Goal: Task Accomplishment & Management: Use online tool/utility

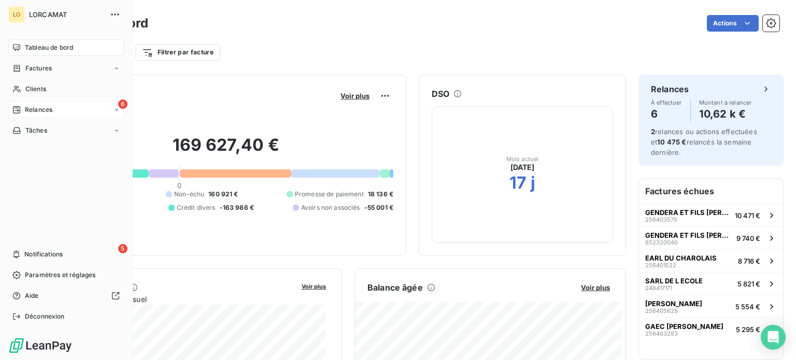
click at [42, 111] on span "Relances" at bounding box center [38, 109] width 27 height 9
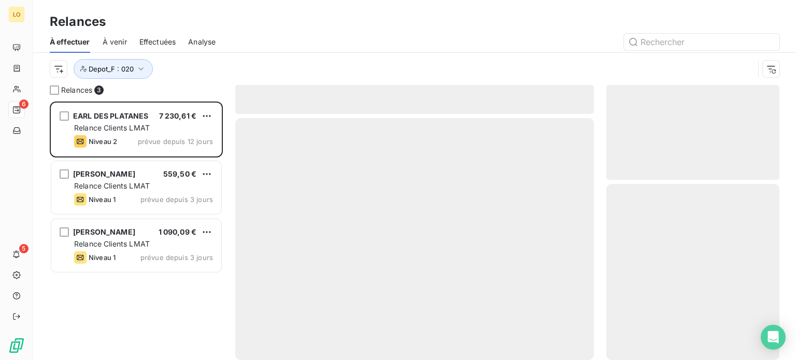
scroll to position [251, 165]
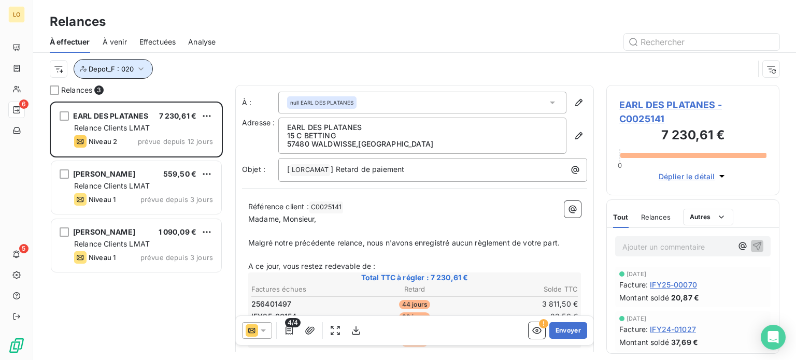
click at [142, 68] on icon "button" at bounding box center [141, 69] width 10 height 10
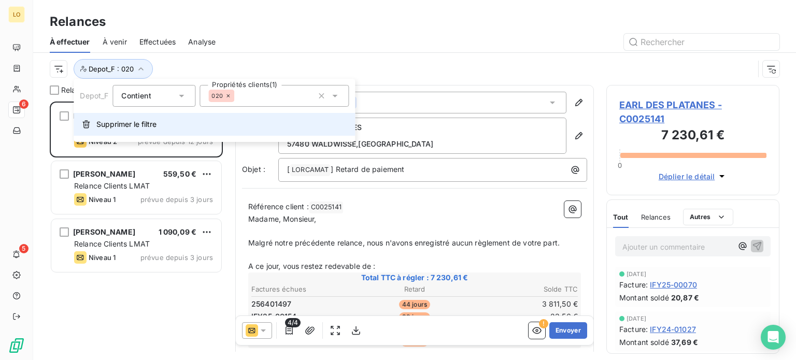
click at [116, 126] on span "Supprimer le filtre" at bounding box center [126, 124] width 60 height 10
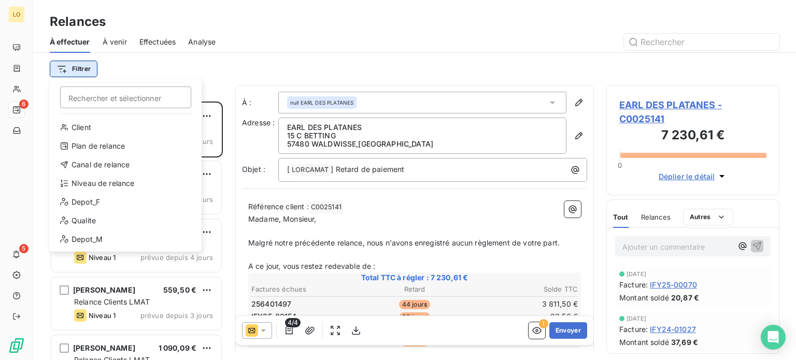
click at [87, 70] on html "LO 6 5 Relances À effectuer À venir Effectuées Analyse Filtrer Rechercher et sé…" at bounding box center [398, 180] width 796 height 360
click at [112, 205] on div "Depot_F" at bounding box center [125, 202] width 143 height 17
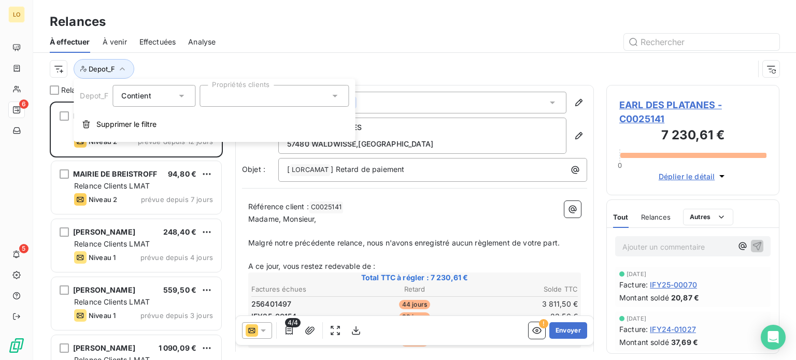
click at [336, 95] on icon at bounding box center [334, 96] width 5 height 3
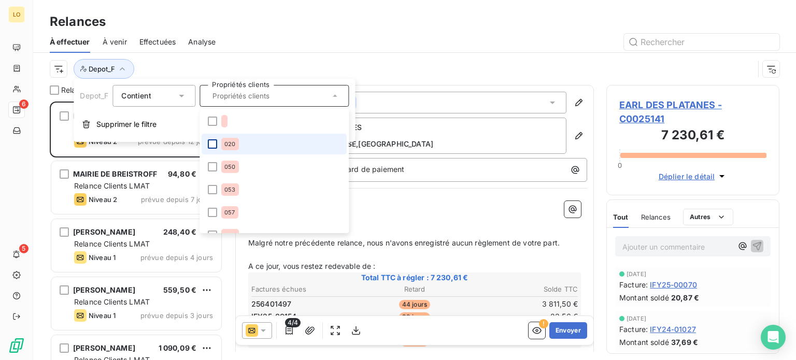
click at [209, 142] on div at bounding box center [212, 143] width 9 height 9
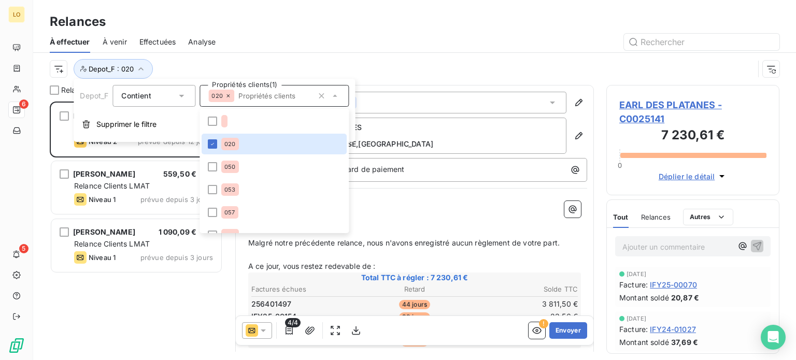
click at [271, 35] on div at bounding box center [503, 42] width 551 height 17
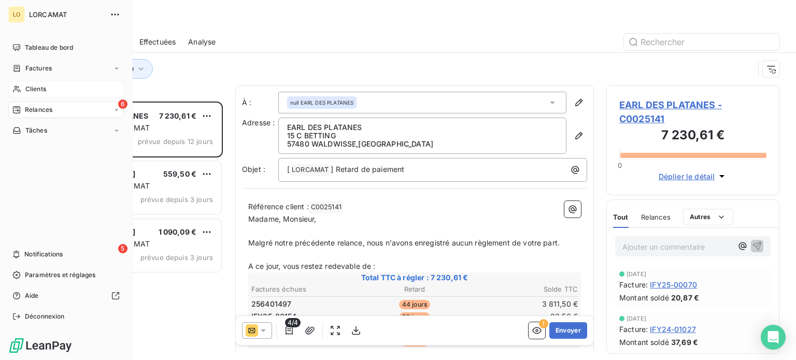
click at [13, 87] on icon at bounding box center [16, 89] width 9 height 8
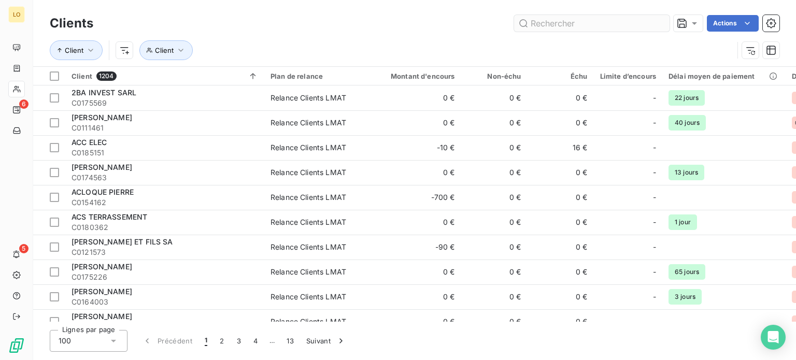
click at [593, 19] on input "text" at bounding box center [591, 23] width 155 height 17
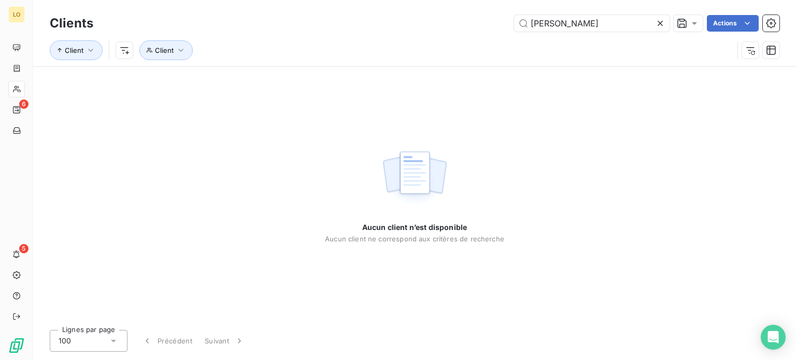
type input "[PERSON_NAME]"
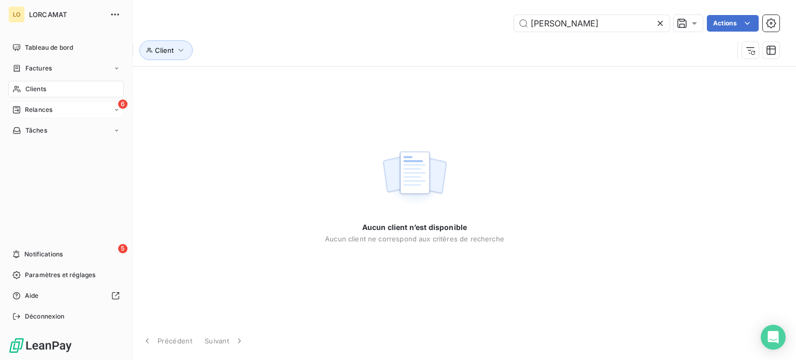
click at [27, 108] on span "Relances" at bounding box center [38, 109] width 27 height 9
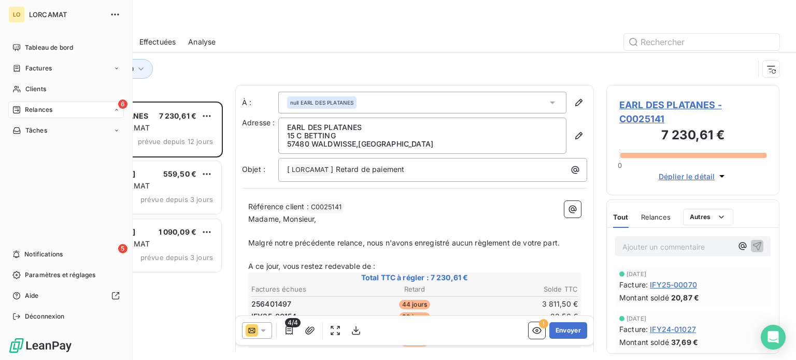
scroll to position [251, 165]
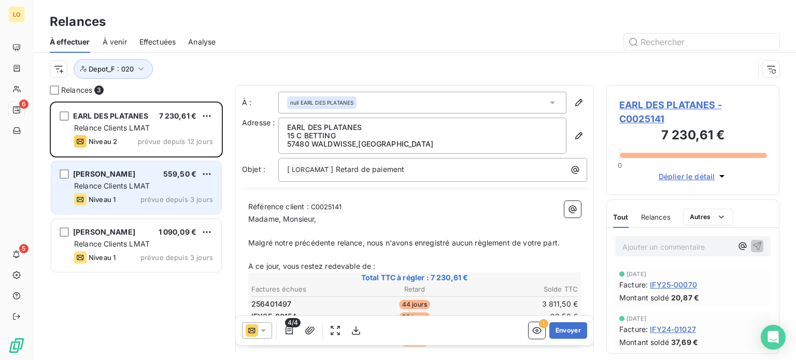
click at [185, 187] on div "Relance Clients LMAT" at bounding box center [143, 186] width 139 height 10
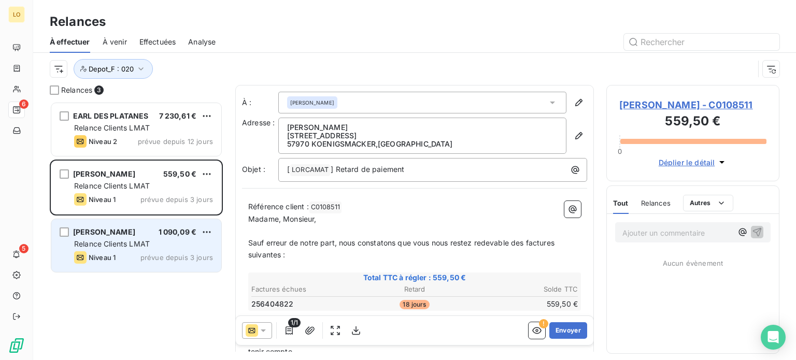
click at [180, 248] on div "Relance Clients LMAT" at bounding box center [143, 244] width 139 height 10
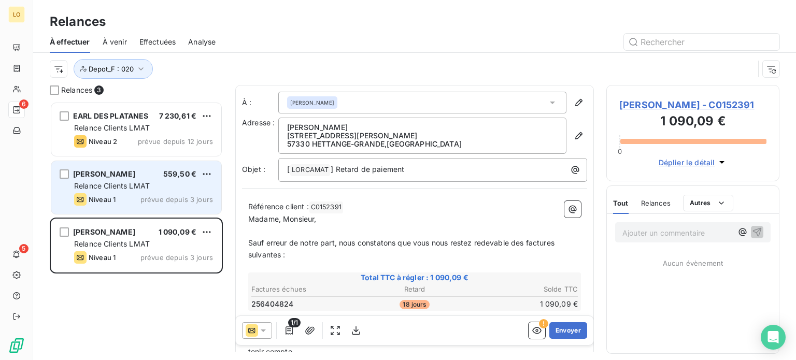
click at [133, 188] on span "Relance Clients LMAT" at bounding box center [112, 185] width 76 height 9
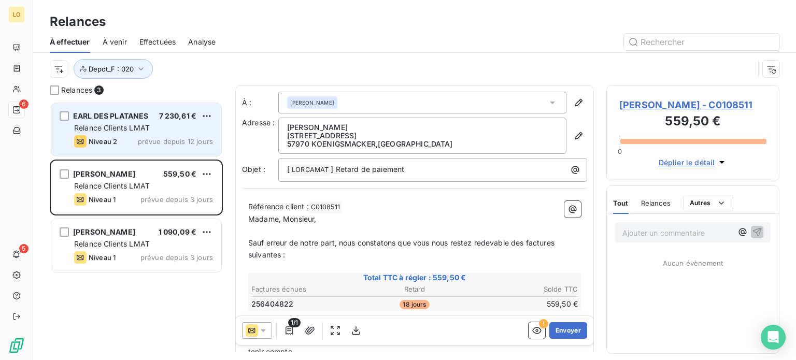
click at [163, 133] on div "Relance Clients LMAT" at bounding box center [143, 128] width 139 height 10
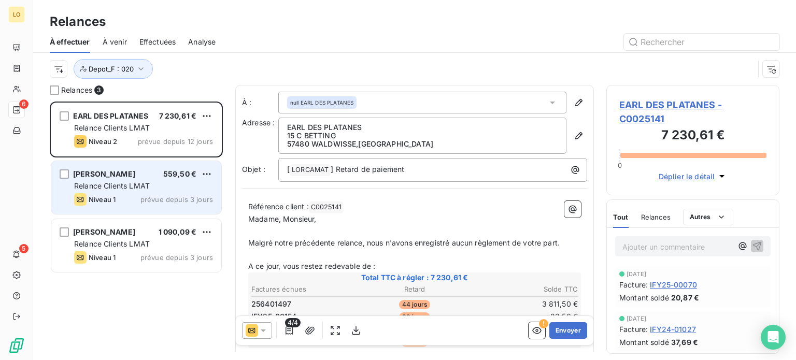
click at [168, 189] on div "Relance Clients LMAT" at bounding box center [143, 186] width 139 height 10
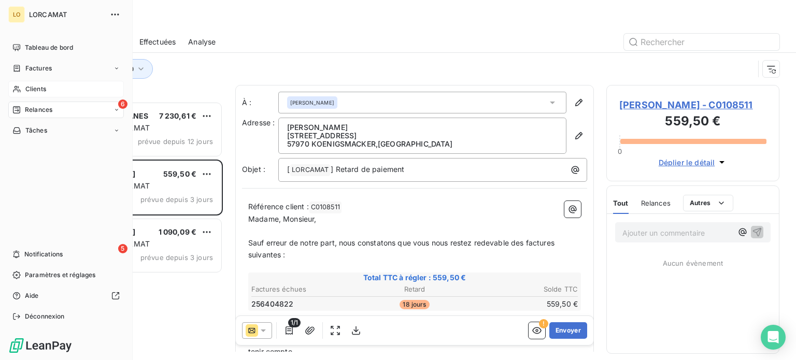
click at [21, 87] on icon at bounding box center [16, 89] width 9 height 8
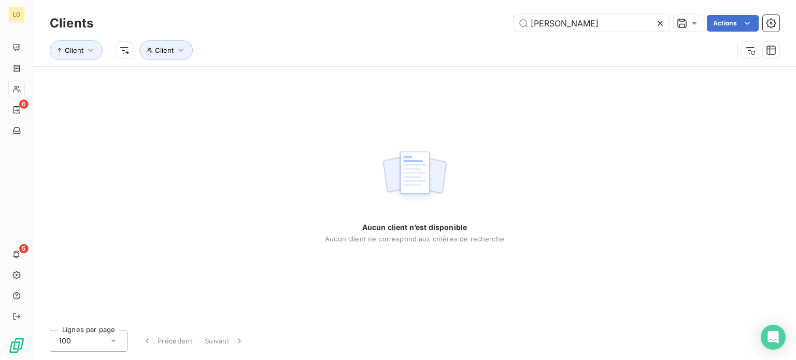
drag, startPoint x: 591, startPoint y: 25, endPoint x: 454, endPoint y: 55, distance: 139.4
click at [454, 54] on div "Clients FERNANDES Actions Client Client" at bounding box center [414, 39] width 729 height 54
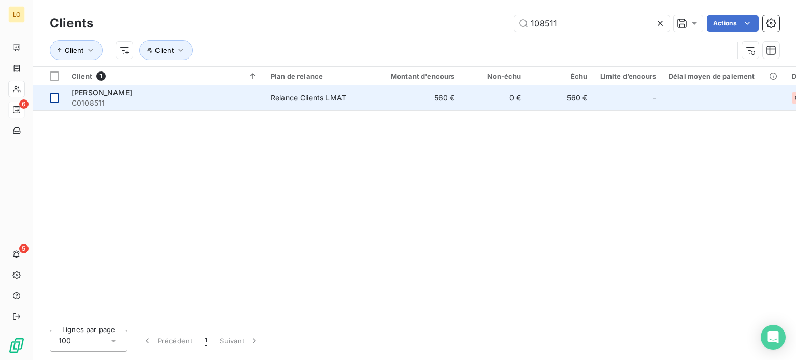
type input "108511"
click at [51, 97] on div at bounding box center [54, 97] width 9 height 9
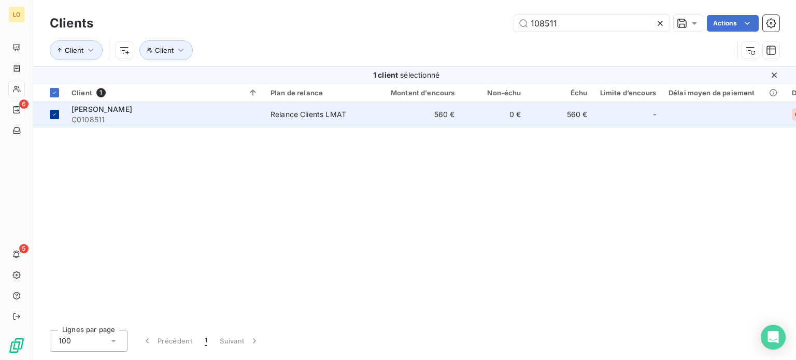
click at [51, 97] on th at bounding box center [49, 92] width 32 height 19
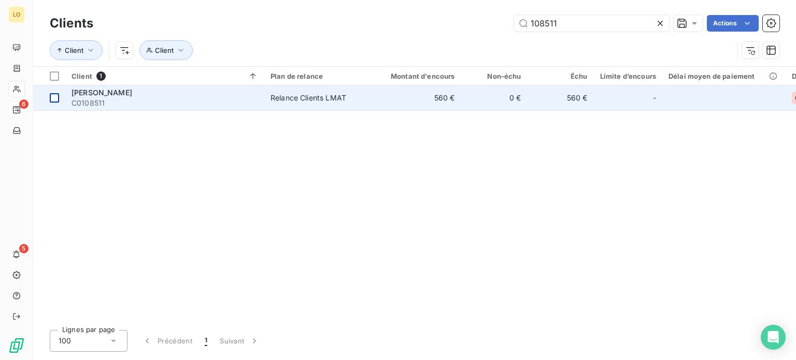
click at [52, 97] on div at bounding box center [54, 97] width 9 height 9
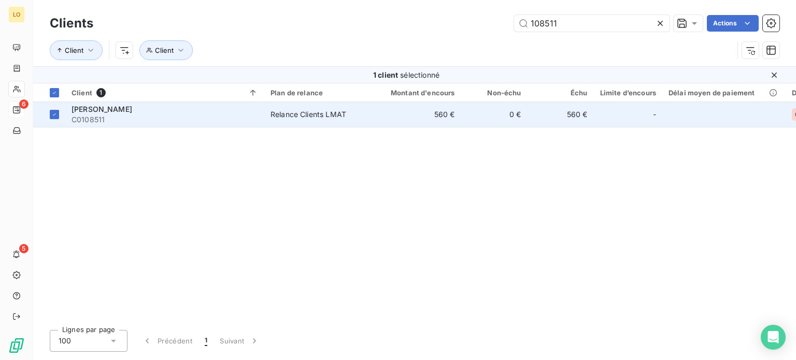
click at [88, 116] on span "C0108511" at bounding box center [164, 119] width 186 height 10
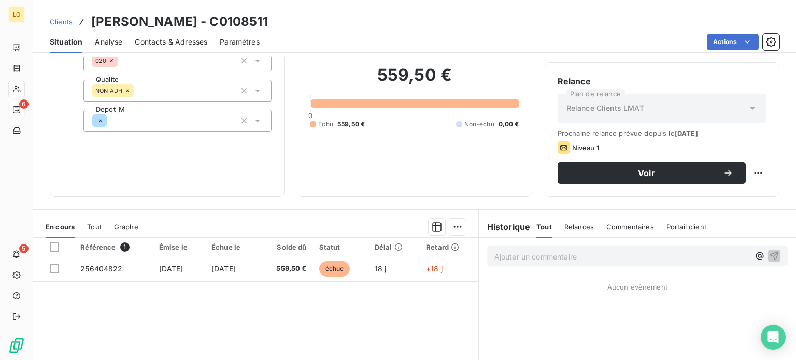
scroll to position [104, 0]
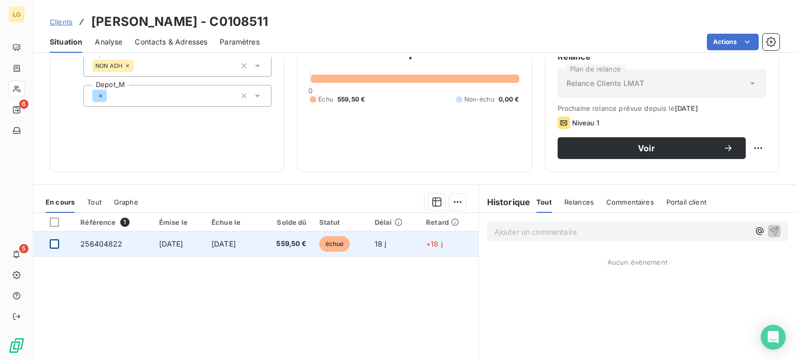
click at [59, 243] on div at bounding box center [54, 243] width 9 height 9
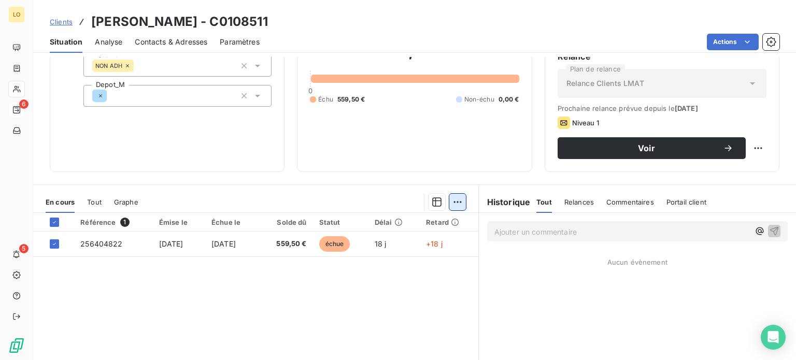
click at [450, 203] on html "LO 6 5 Clients [PERSON_NAME] - C0108511 Situation Analyse Contacts & Adresses P…" at bounding box center [398, 180] width 796 height 360
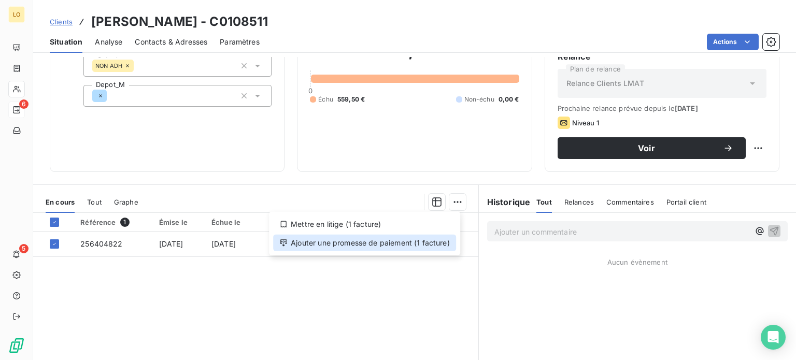
click at [367, 247] on div "Ajouter une promesse de paiement (1 facture)" at bounding box center [364, 243] width 183 height 17
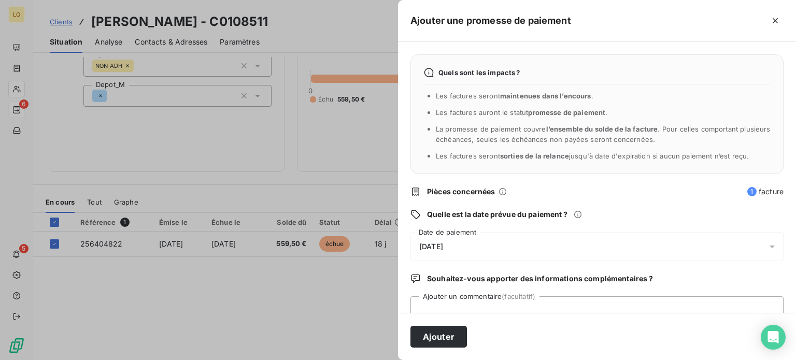
click at [423, 245] on span "[DATE]" at bounding box center [431, 246] width 24 height 8
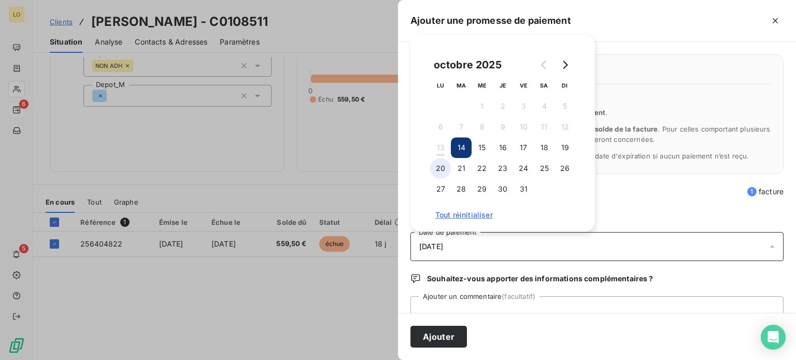
click at [436, 169] on button "20" at bounding box center [440, 168] width 21 height 21
click at [450, 310] on textarea "Ajouter un commentaire (facultatif)" at bounding box center [596, 315] width 373 height 39
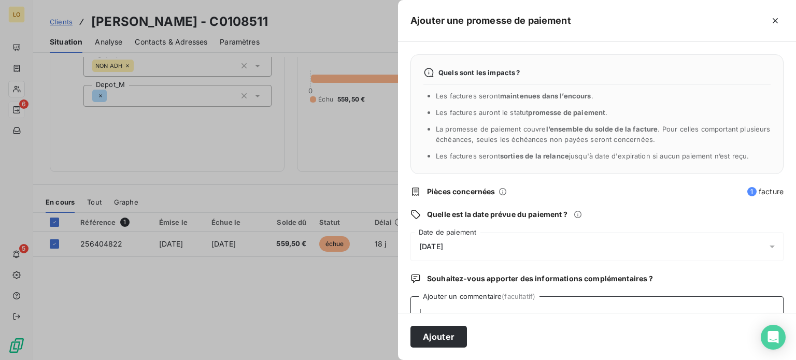
scroll to position [3, 0]
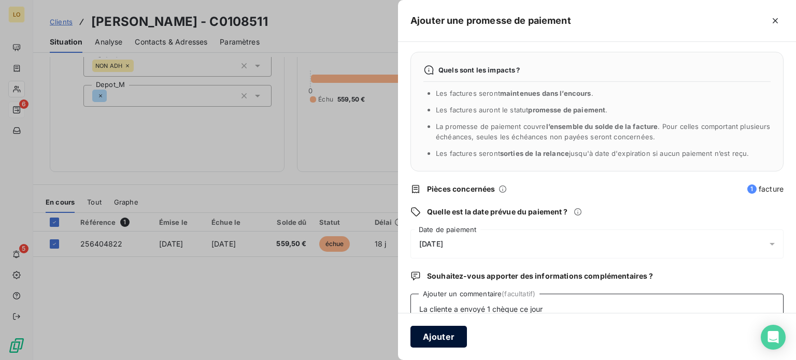
type textarea "La cliente a envoyé 1 chèque ce jour"
click at [431, 339] on button "Ajouter" at bounding box center [438, 337] width 56 height 22
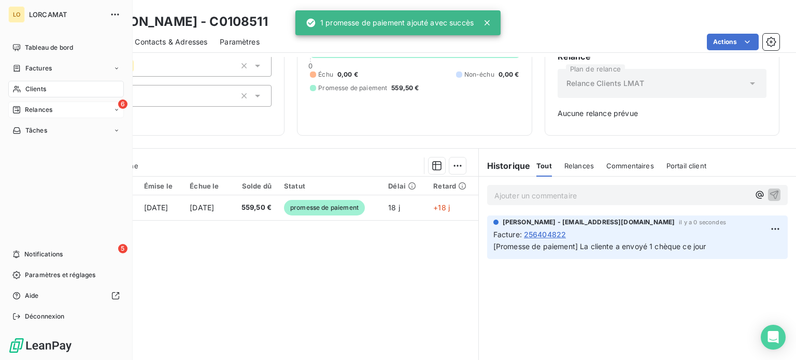
click at [25, 110] on span "Relances" at bounding box center [38, 109] width 27 height 9
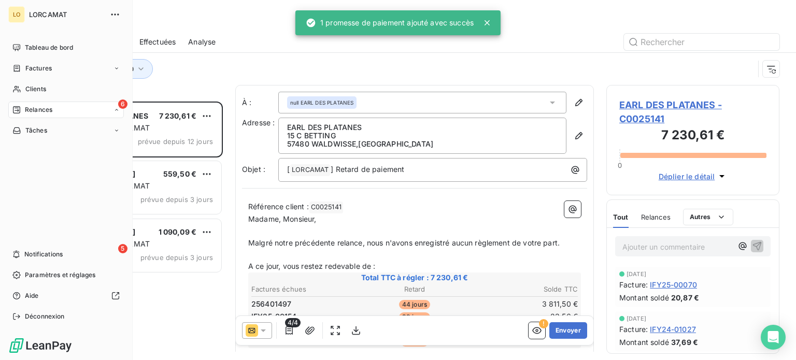
scroll to position [251, 165]
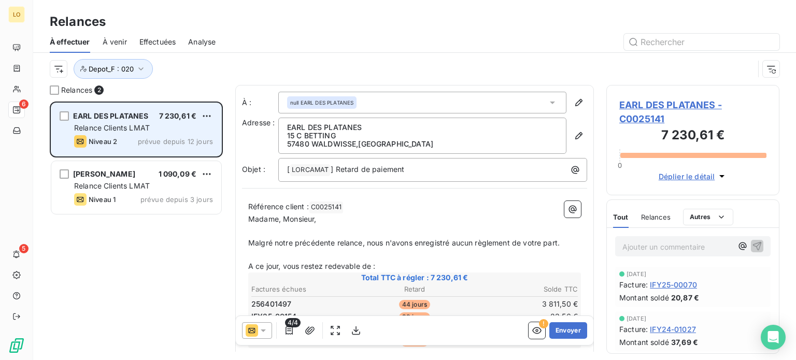
click at [142, 127] on span "Relance Clients LMAT" at bounding box center [112, 127] width 76 height 9
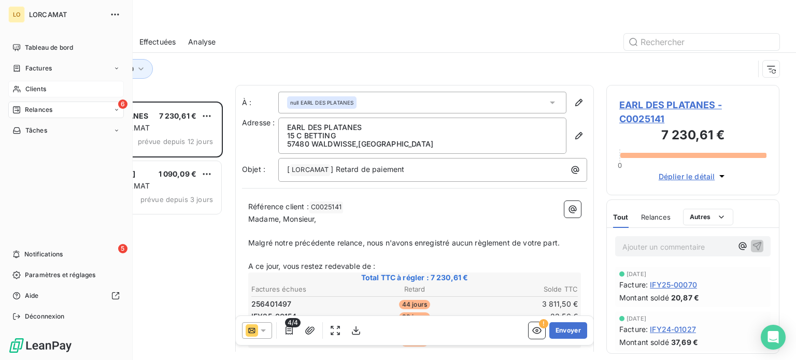
click at [19, 89] on icon at bounding box center [16, 89] width 9 height 8
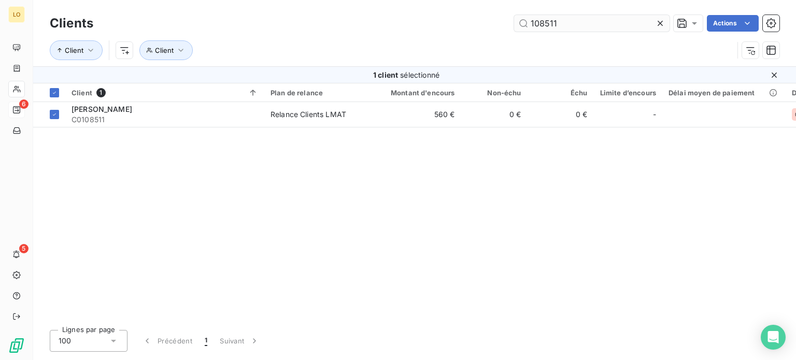
drag, startPoint x: 582, startPoint y: 26, endPoint x: 524, endPoint y: 26, distance: 58.5
click at [524, 26] on input "108511" at bounding box center [591, 23] width 155 height 17
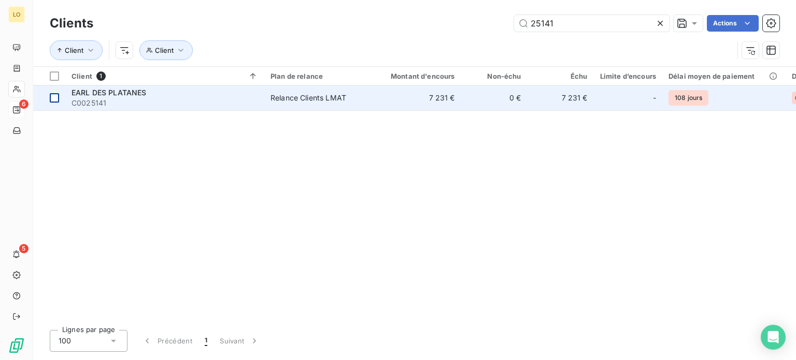
type input "25141"
click at [55, 97] on div at bounding box center [54, 97] width 9 height 9
click at [55, 85] on th at bounding box center [49, 76] width 32 height 19
click at [55, 97] on div at bounding box center [54, 97] width 9 height 9
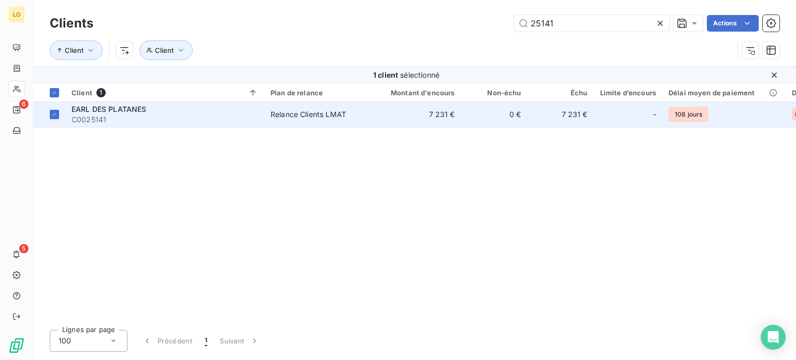
click at [105, 113] on div "EARL DES PLATANES" at bounding box center [164, 109] width 186 height 10
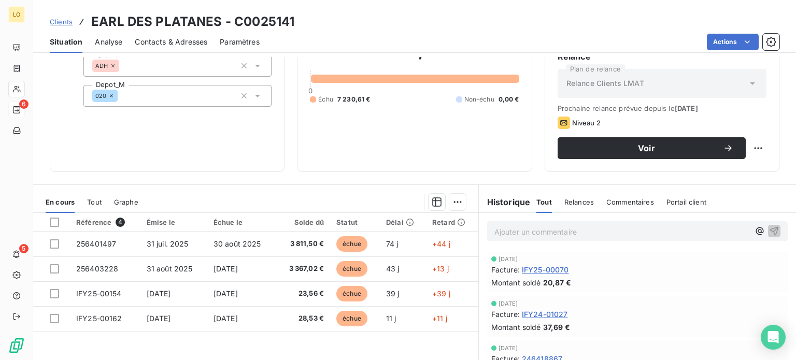
scroll to position [155, 0]
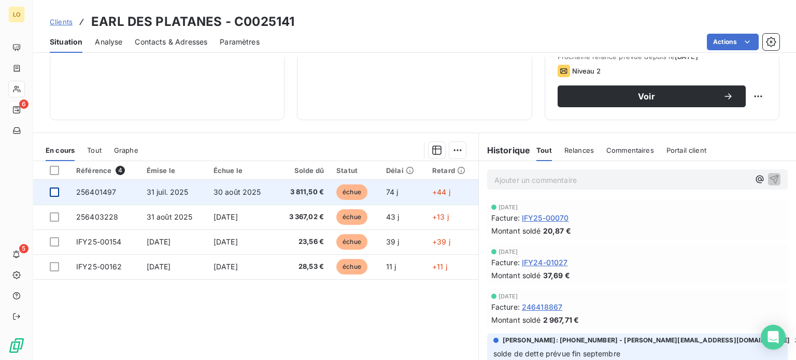
click at [56, 194] on div at bounding box center [54, 192] width 9 height 9
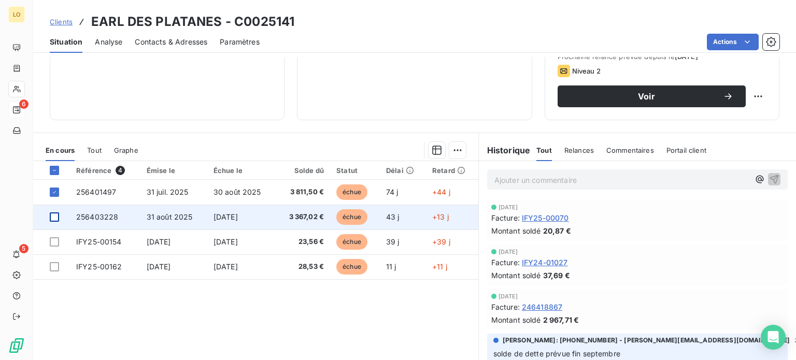
click at [55, 218] on div at bounding box center [54, 216] width 9 height 9
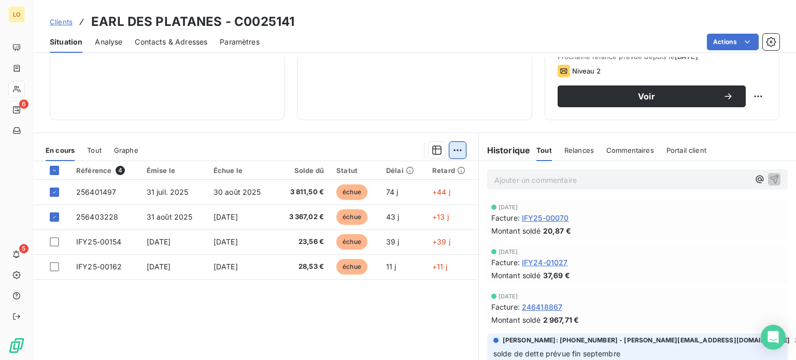
click at [445, 148] on html "LO 6 5 Clients EARL DES PLATANES - C0025141 Situation Analyse Contacts & Adress…" at bounding box center [398, 180] width 796 height 360
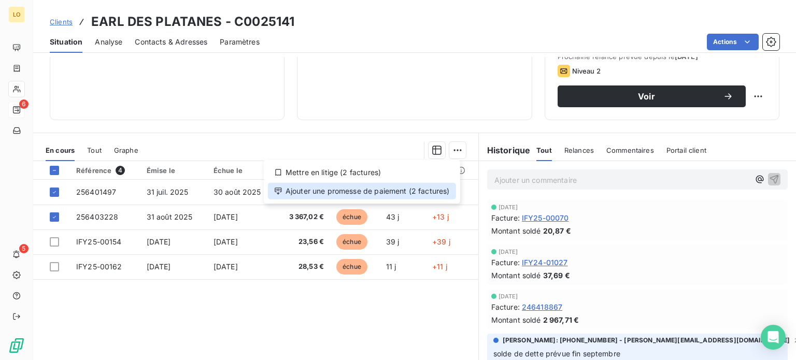
click at [400, 196] on div "Ajouter une promesse de paiement (2 factures)" at bounding box center [362, 191] width 188 height 17
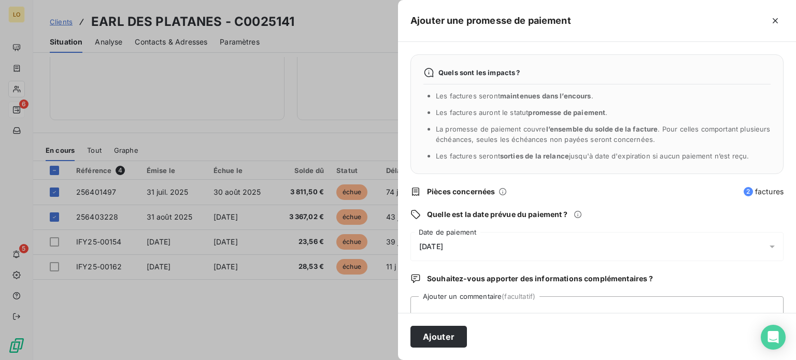
click at [423, 246] on span "[DATE]" at bounding box center [431, 246] width 24 height 8
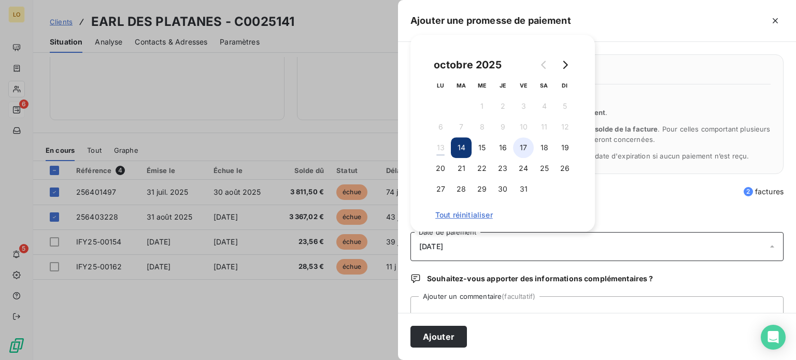
click at [521, 145] on button "17" at bounding box center [523, 147] width 21 height 21
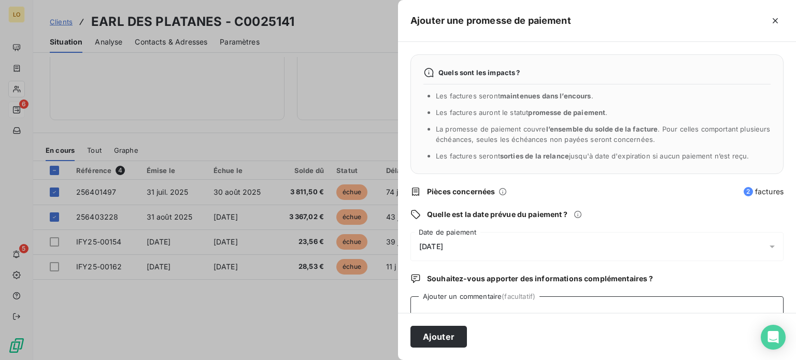
click at [426, 307] on textarea "Ajouter un commentaire (facultatif)" at bounding box center [596, 315] width 373 height 39
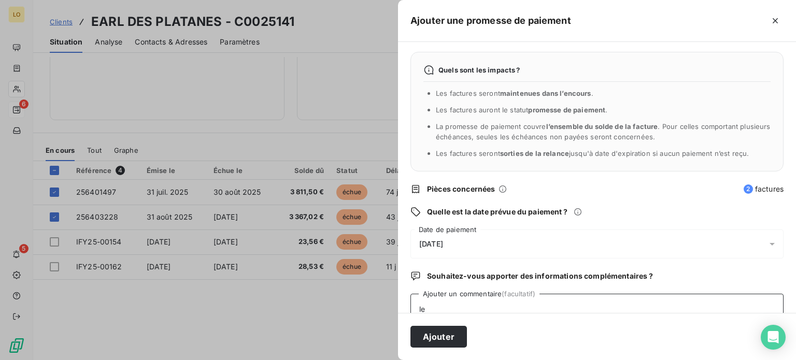
type textarea "l"
type textarea "Le client a effectué 1 virement ce matin"
click at [454, 332] on button "Ajouter" at bounding box center [438, 337] width 56 height 22
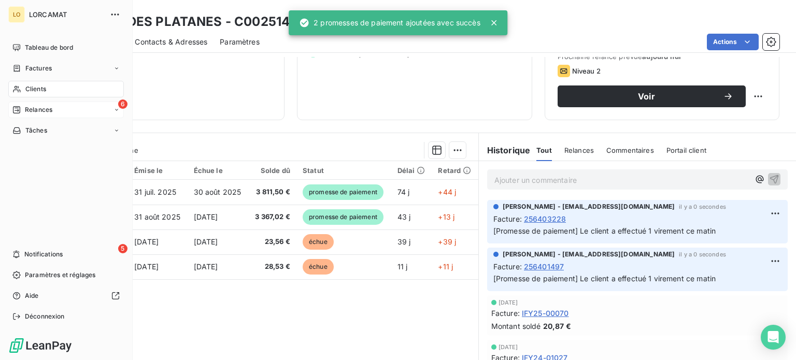
click at [28, 105] on span "Relances" at bounding box center [38, 109] width 27 height 9
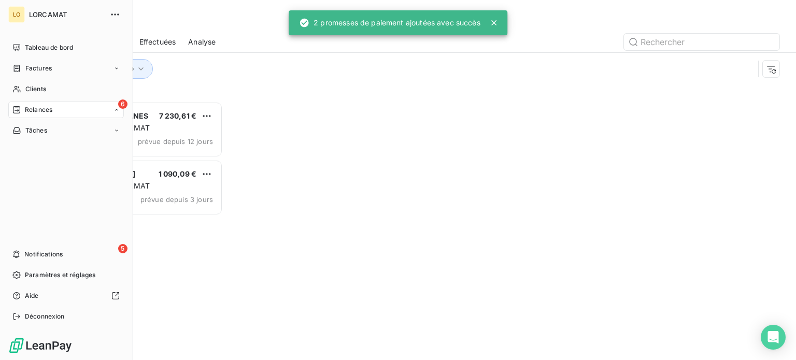
scroll to position [251, 165]
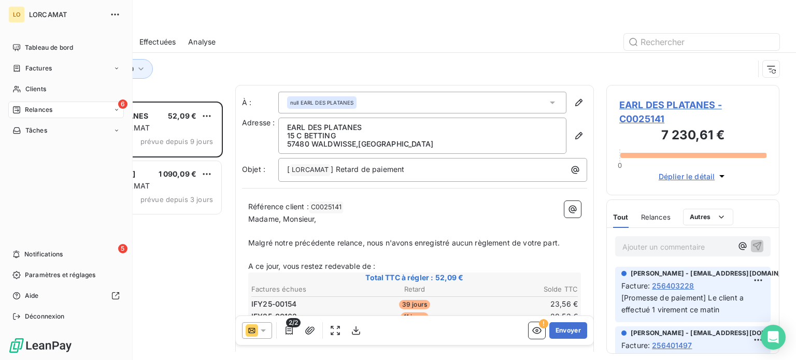
click at [50, 107] on span "Relances" at bounding box center [38, 109] width 27 height 9
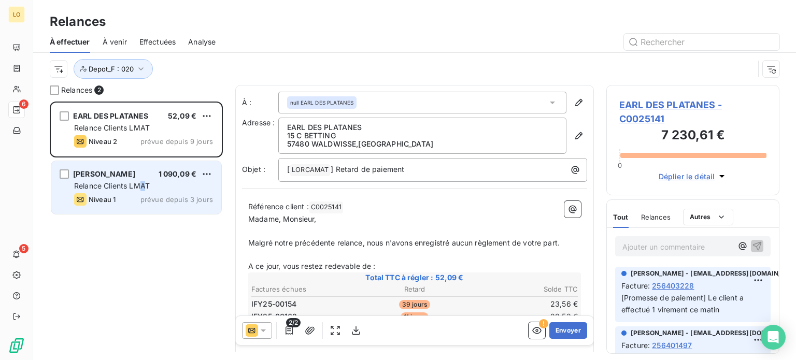
click at [143, 190] on div "[PERSON_NAME] 1 090,09 € Relance Clients LMAT Niveau 1 prévue depuis 3 jours" at bounding box center [136, 187] width 170 height 53
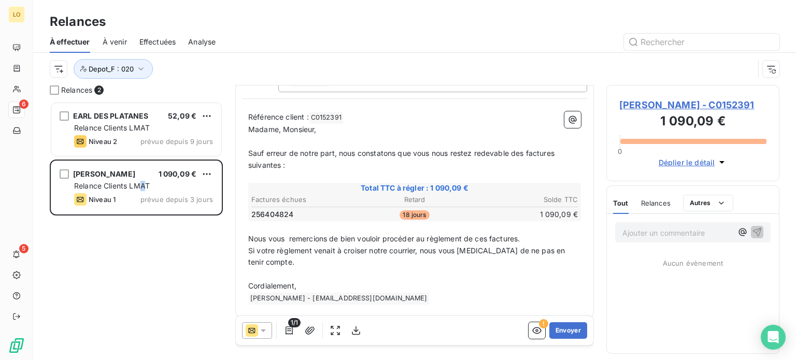
scroll to position [94, 0]
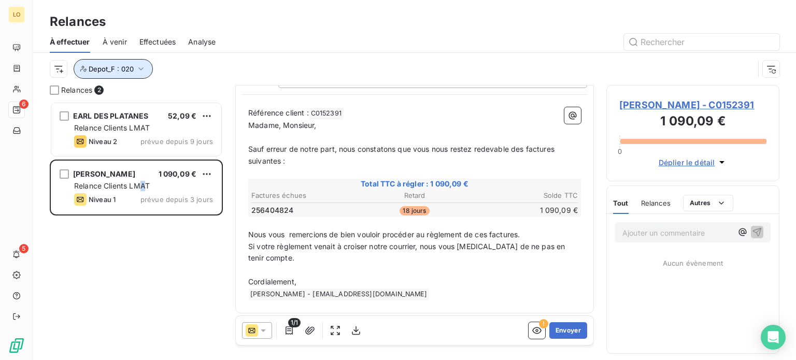
click at [141, 69] on icon "button" at bounding box center [140, 68] width 5 height 3
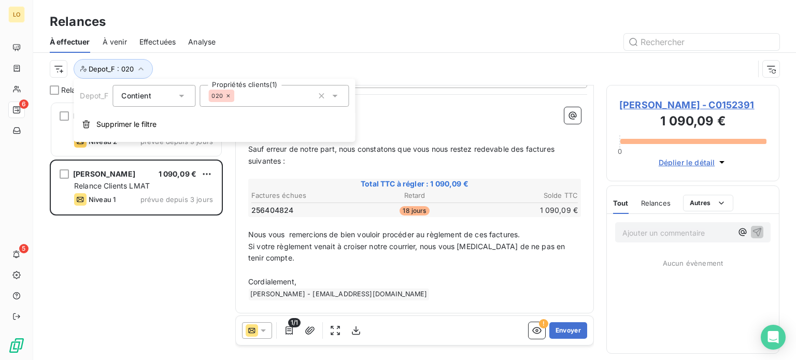
click at [125, 245] on div "EARL DES PLATANES 52,09 € Relance Clients LMAT Niveau 2 prévue depuis 9 jours […" at bounding box center [136, 231] width 173 height 258
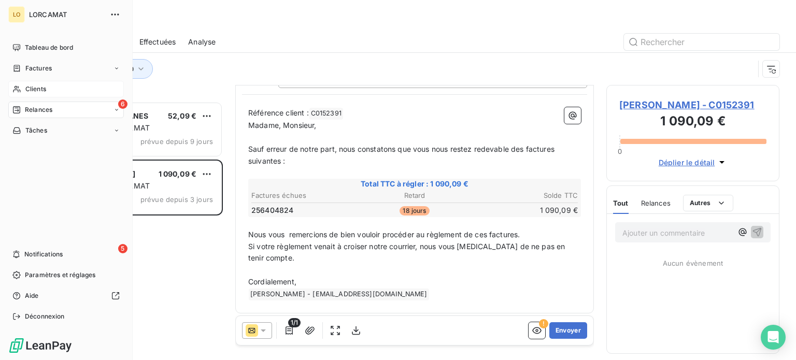
click at [33, 84] on div "Clients" at bounding box center [66, 89] width 116 height 17
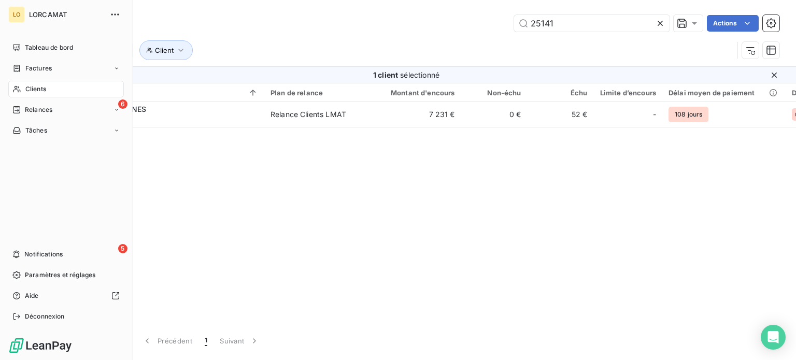
click at [25, 109] on span "Relances" at bounding box center [38, 109] width 27 height 9
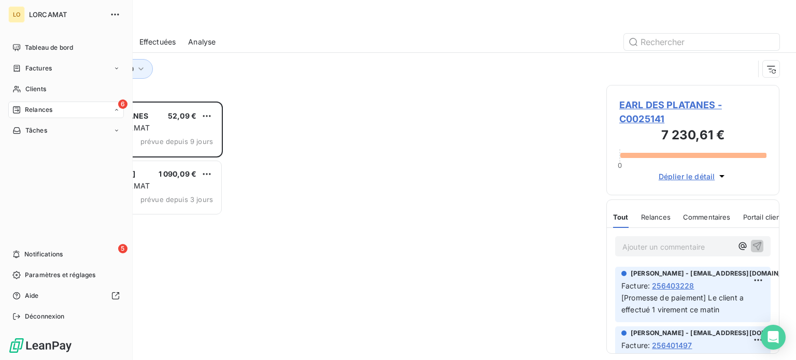
scroll to position [251, 165]
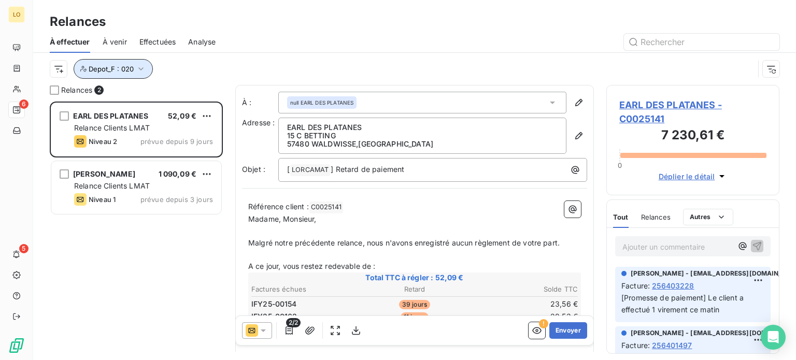
click at [143, 66] on icon "button" at bounding box center [141, 69] width 10 height 10
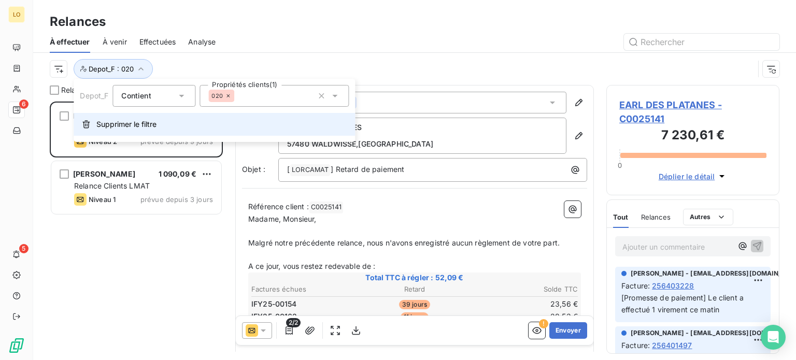
click at [106, 122] on span "Supprimer le filtre" at bounding box center [126, 124] width 60 height 10
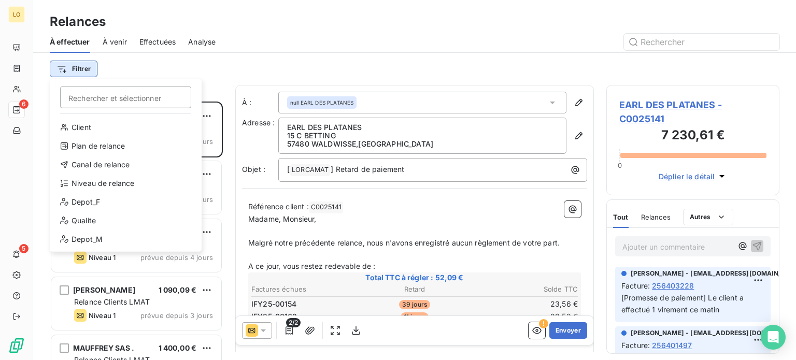
click at [93, 67] on html "LO 6 5 Relances À effectuer À venir Effectuées Analyse Filtrer Rechercher et sé…" at bounding box center [398, 180] width 796 height 360
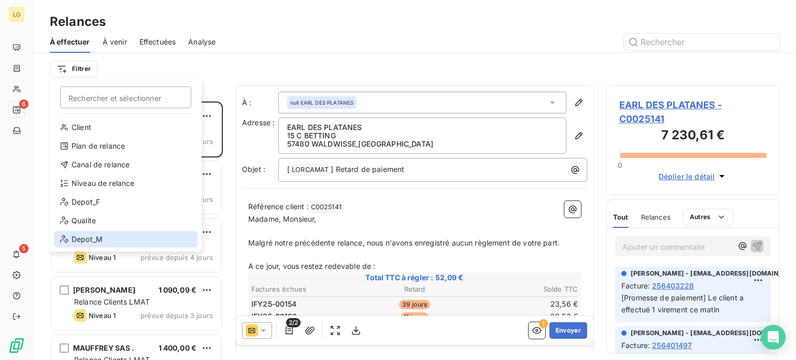
click at [108, 236] on div "Depot_M" at bounding box center [125, 239] width 143 height 17
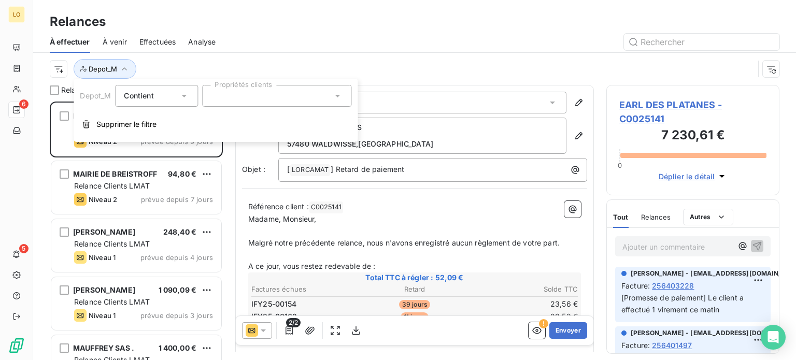
click at [334, 97] on icon at bounding box center [337, 96] width 10 height 10
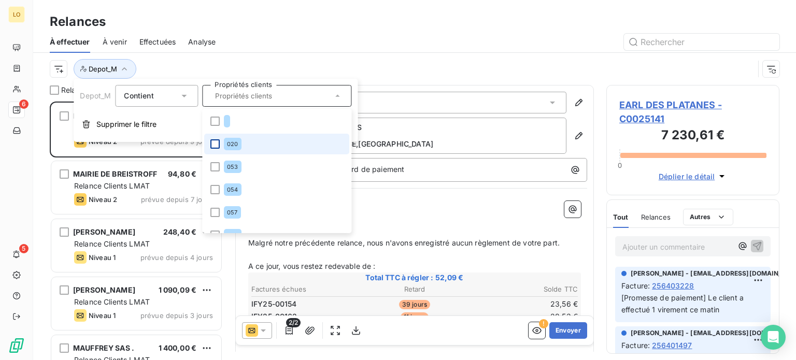
click at [211, 142] on div at bounding box center [214, 143] width 9 height 9
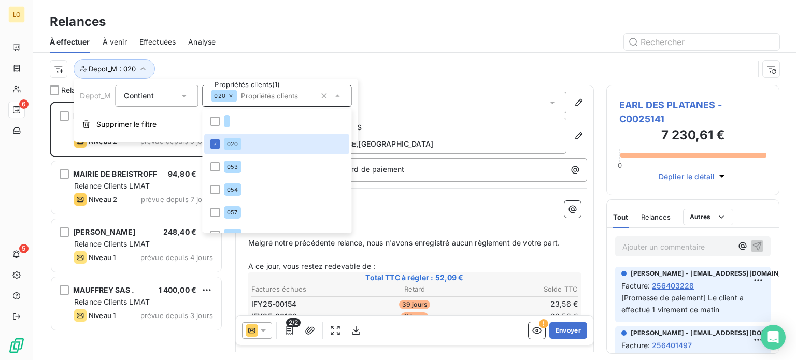
click at [240, 33] on div "À effectuer À venir Effectuées Analyse" at bounding box center [414, 42] width 763 height 22
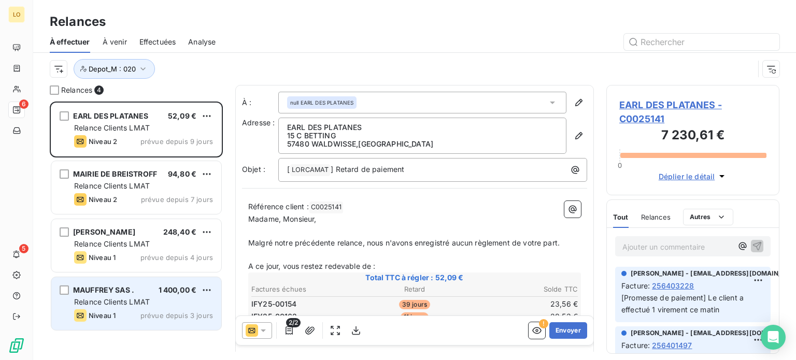
click at [141, 308] on div "MAUFFREY SAS . 1 400,00 € Relance Clients LMAT Niveau 1 prévue depuis 3 jours" at bounding box center [136, 303] width 170 height 53
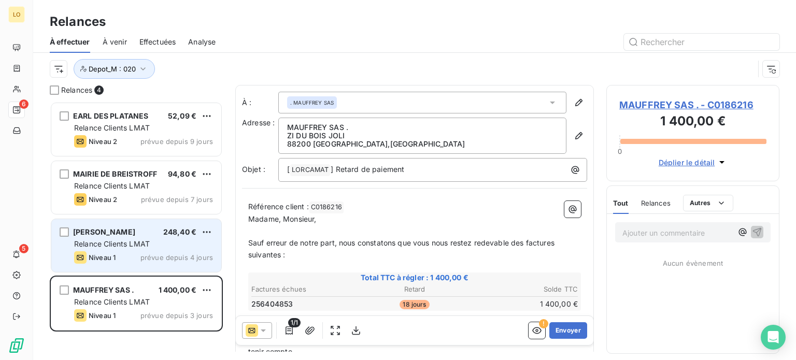
click at [180, 240] on div "Relance Clients LMAT" at bounding box center [143, 244] width 139 height 10
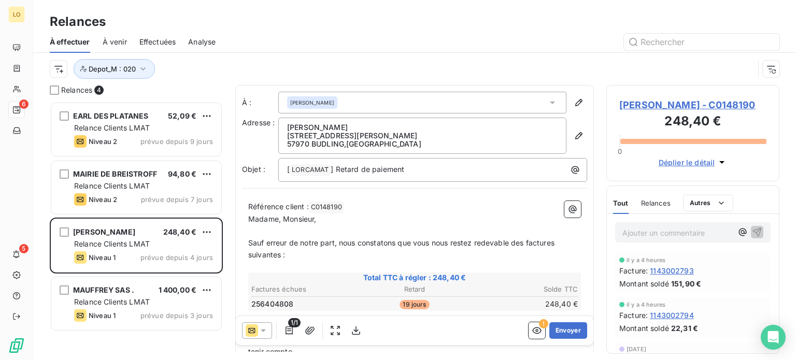
click at [117, 41] on span "À venir" at bounding box center [115, 42] width 24 height 10
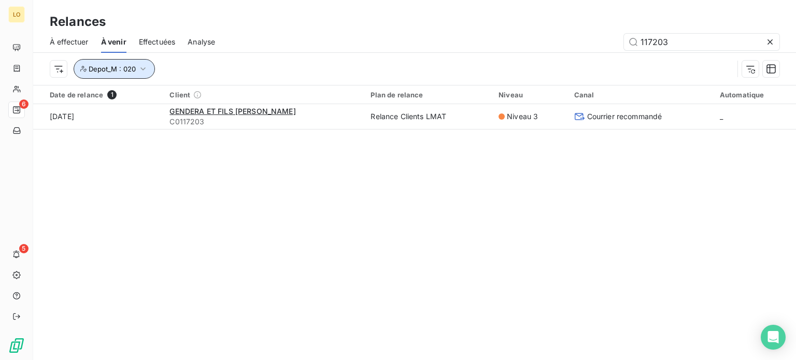
click at [144, 71] on icon "button" at bounding box center [143, 69] width 10 height 10
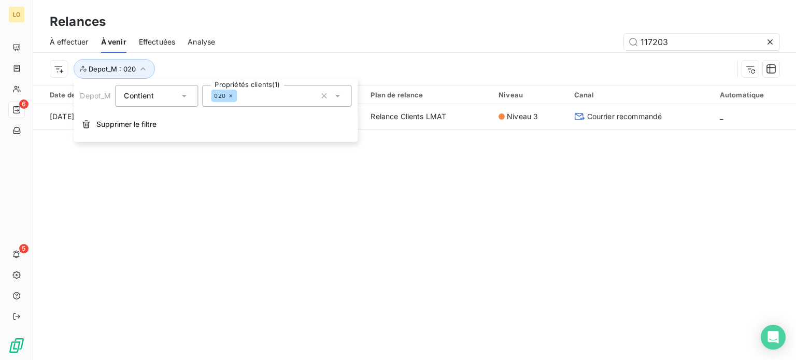
click at [186, 92] on icon at bounding box center [184, 96] width 10 height 10
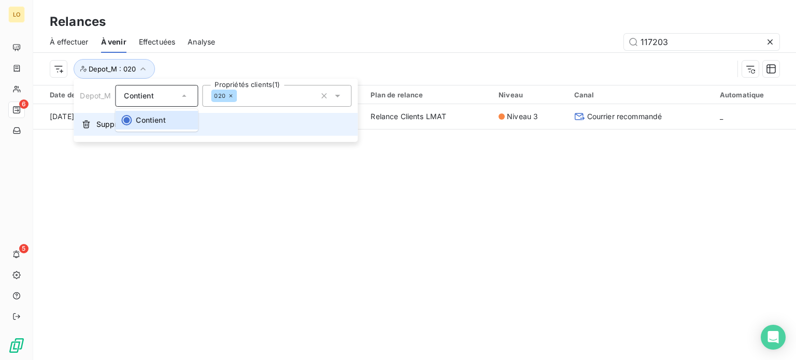
click at [103, 128] on span "Supprimer le filtre" at bounding box center [126, 124] width 60 height 10
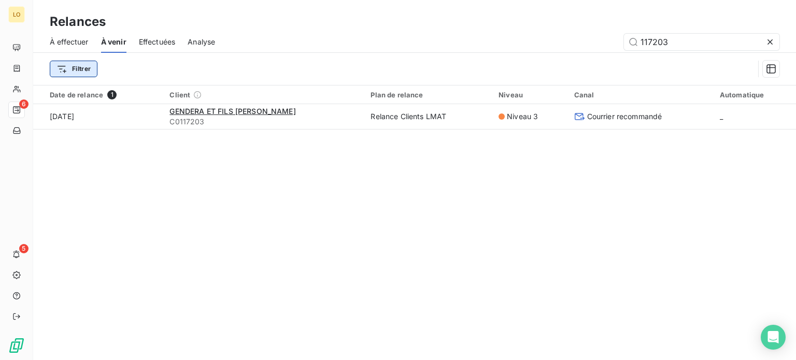
click at [82, 66] on html "LO 6 5 Relances À effectuer À venir Effectuées Analyse 117203 Filtrer Date de r…" at bounding box center [398, 180] width 796 height 360
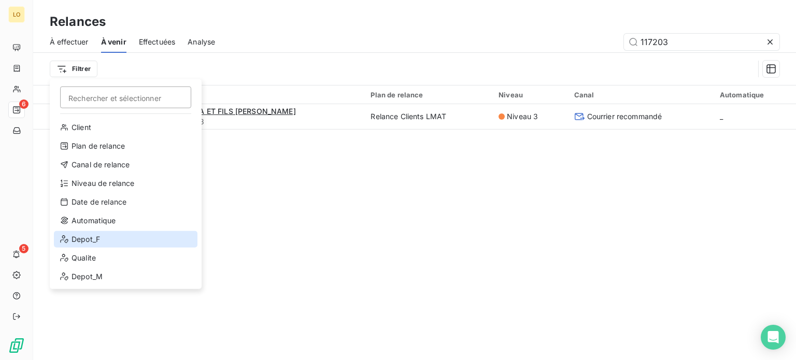
click at [98, 235] on div "Depot_F" at bounding box center [125, 239] width 143 height 17
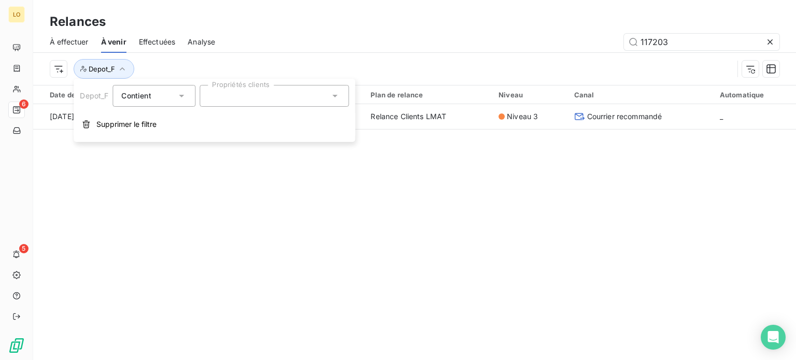
click at [338, 94] on icon at bounding box center [334, 96] width 10 height 10
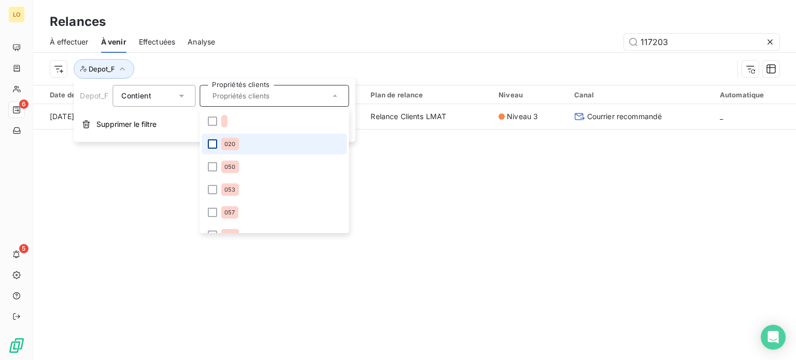
click at [214, 141] on div at bounding box center [212, 143] width 9 height 9
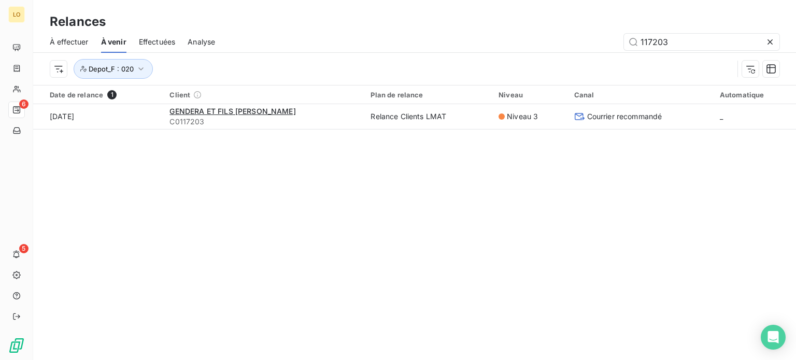
click at [133, 186] on div "Relances À effectuer À venir Effectuées Analyse 117203 Depot_F : 020 Date de re…" at bounding box center [414, 180] width 763 height 360
click at [137, 67] on icon "button" at bounding box center [141, 69] width 10 height 10
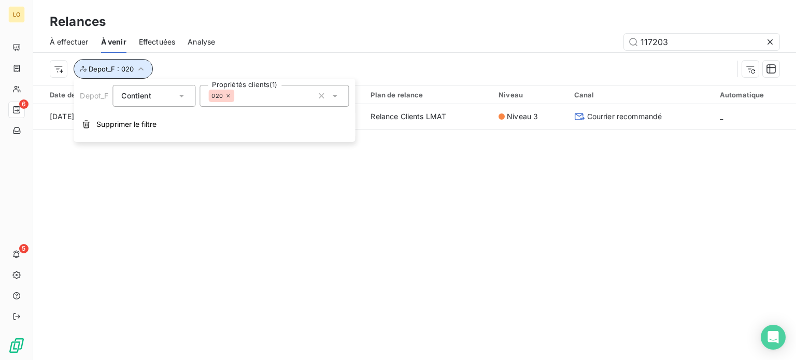
click at [137, 67] on icon "button" at bounding box center [141, 69] width 10 height 10
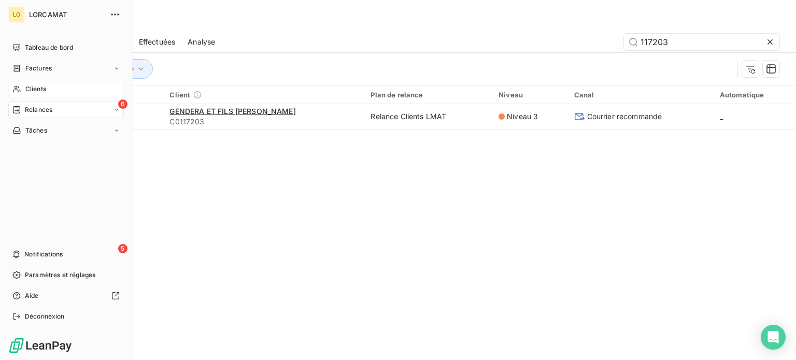
click at [30, 88] on span "Clients" at bounding box center [35, 88] width 21 height 9
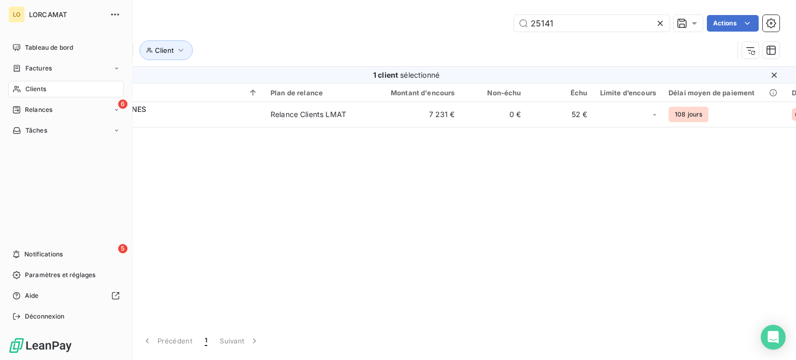
click at [13, 107] on icon at bounding box center [16, 110] width 8 height 8
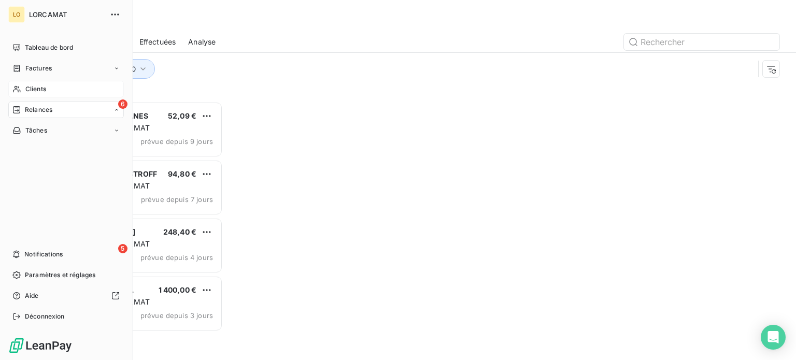
scroll to position [251, 165]
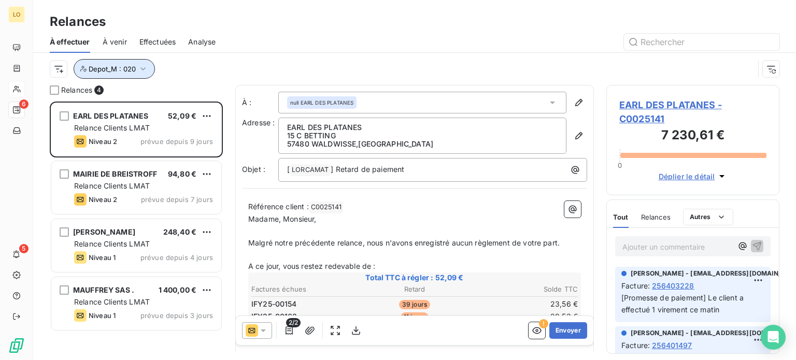
click at [138, 69] on icon "button" at bounding box center [143, 69] width 10 height 10
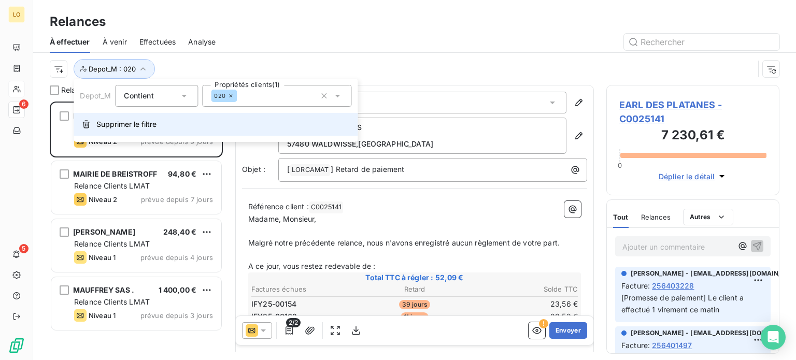
click at [126, 122] on span "Supprimer le filtre" at bounding box center [126, 124] width 60 height 10
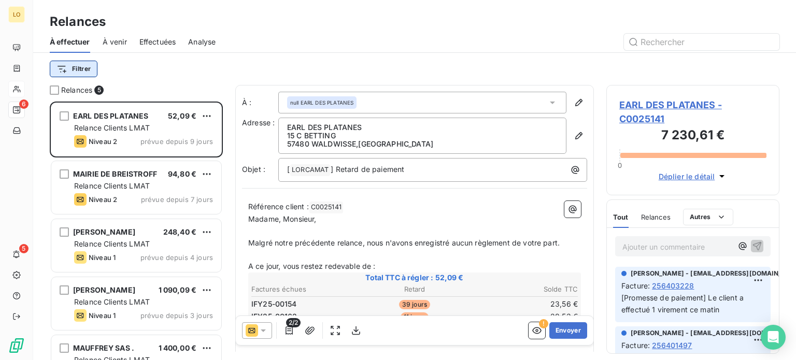
click at [90, 65] on html "LO 6 5 Relances À effectuer À venir Effectuées Analyse Filtrer Relances 5 EARL …" at bounding box center [398, 180] width 796 height 360
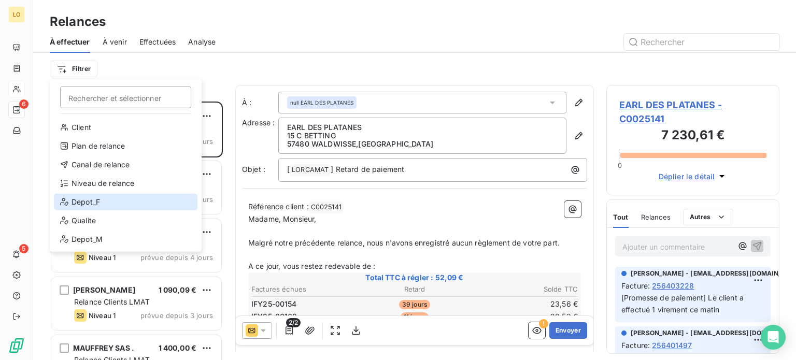
click at [107, 198] on div "Depot_F" at bounding box center [125, 202] width 143 height 17
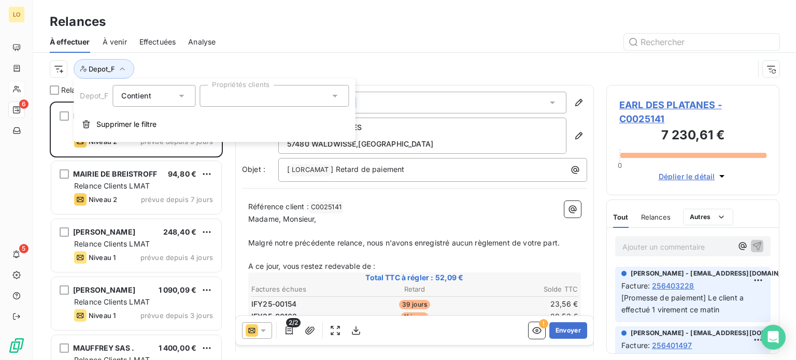
click at [332, 91] on icon at bounding box center [334, 96] width 10 height 10
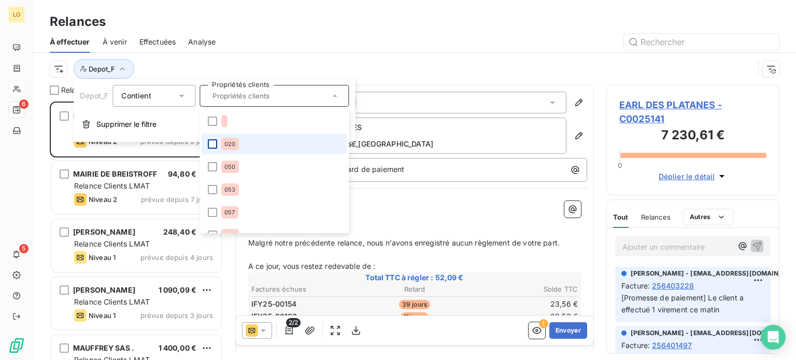
click at [213, 145] on div at bounding box center [212, 143] width 9 height 9
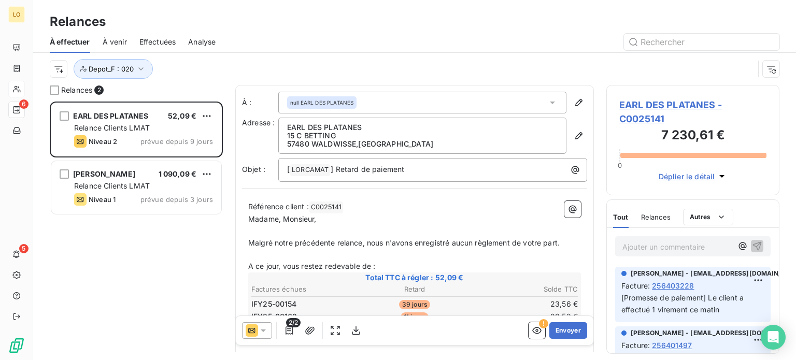
click at [225, 26] on div "Relances" at bounding box center [414, 21] width 763 height 19
click at [114, 43] on span "À venir" at bounding box center [115, 42] width 24 height 10
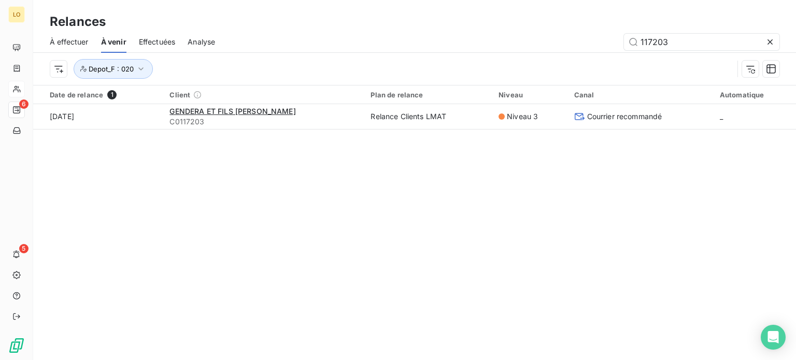
click at [85, 170] on div "Relances À effectuer À venir Effectuées Analyse 117203 Depot_F : 020 Date de re…" at bounding box center [414, 180] width 763 height 360
